Goal: Task Accomplishment & Management: Use online tool/utility

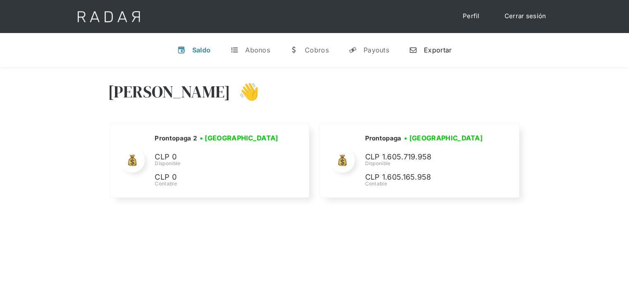
click at [440, 55] on link "n Exportar" at bounding box center [430, 49] width 56 height 21
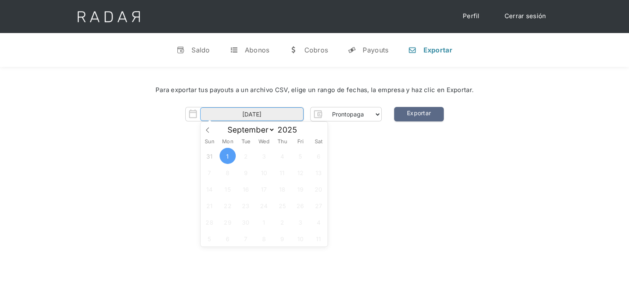
click at [288, 113] on input "01-09-2025" at bounding box center [251, 114] width 103 height 14
click at [229, 159] on span "1" at bounding box center [227, 156] width 16 height 16
type input "01-09-2025"
click at [423, 186] on div "Hola José 👋 Cargando tus cuentas... Nombre de la empresa • Conectada • Desconec…" at bounding box center [314, 210] width 629 height 287
click at [235, 114] on input "Form" at bounding box center [251, 114] width 103 height 14
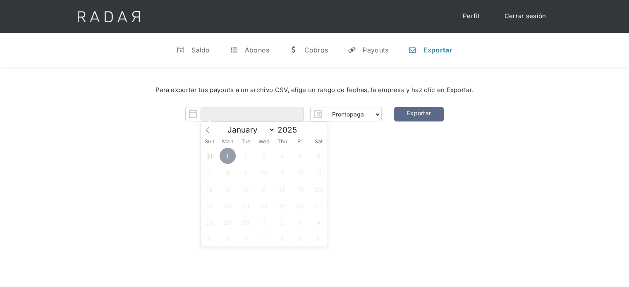
click at [222, 154] on span "1" at bounding box center [227, 156] width 16 height 16
type input "01-09-2025"
click at [354, 180] on div "Hola José 👋 Cargando tus cuentas... Nombre de la empresa • Conectada • Desconec…" at bounding box center [314, 210] width 629 height 287
click at [251, 116] on input "Form" at bounding box center [251, 114] width 103 height 14
click at [226, 155] on span "1" at bounding box center [227, 156] width 16 height 16
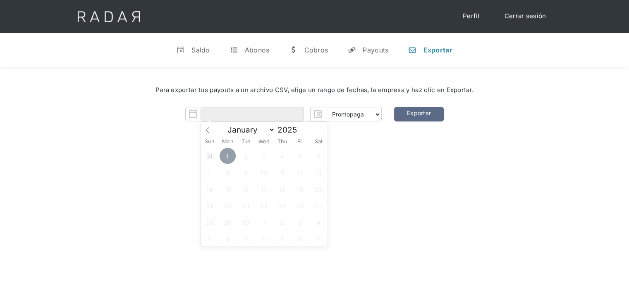
type input "01-09-2025"
click at [226, 155] on span "1" at bounding box center [227, 156] width 16 height 16
click at [155, 146] on div "Hola José 👋 Cargando tus cuentas... Nombre de la empresa • Conectada • Desconec…" at bounding box center [314, 210] width 629 height 287
click at [430, 120] on link "Exportar" at bounding box center [419, 114] width 50 height 14
click at [527, 16] on link "Cerrar sesión" at bounding box center [525, 16] width 58 height 16
